Goal: Check status: Check status

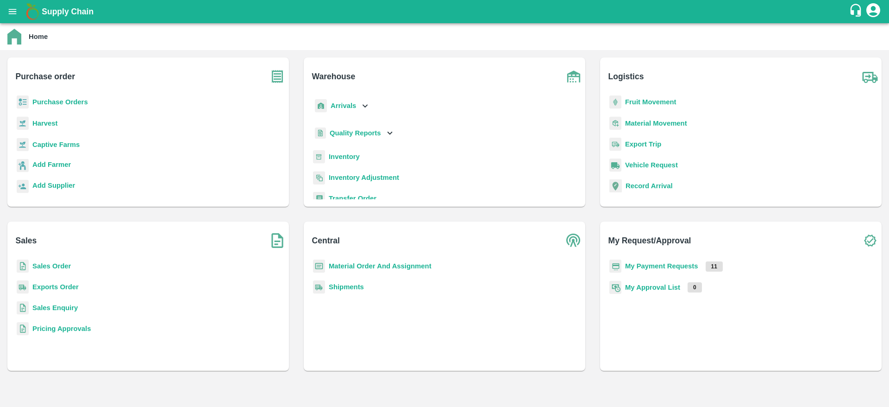
click at [63, 264] on b "Sales Order" at bounding box center [51, 265] width 38 height 7
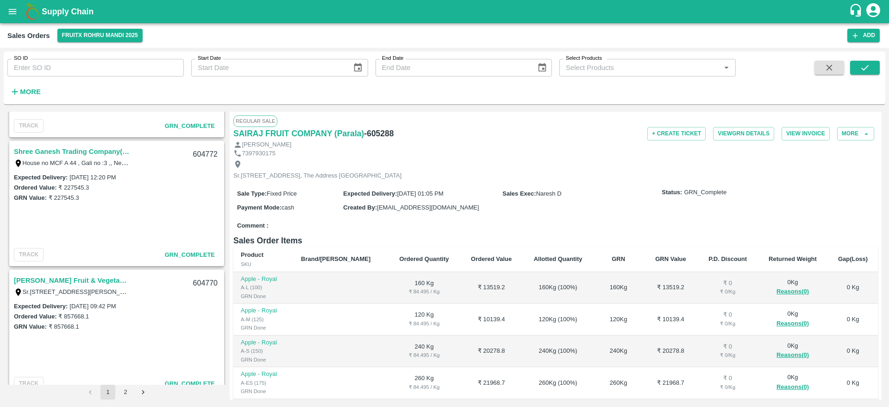
scroll to position [2946, 0]
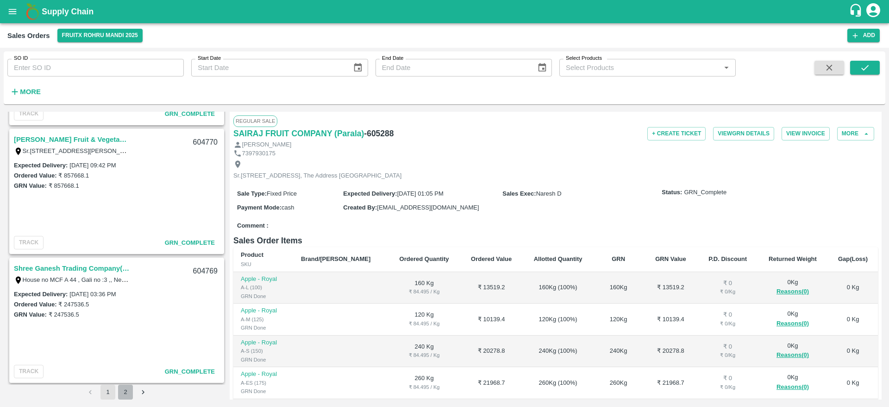
click at [124, 383] on button "2" at bounding box center [125, 391] width 15 height 15
